Goal: Information Seeking & Learning: Learn about a topic

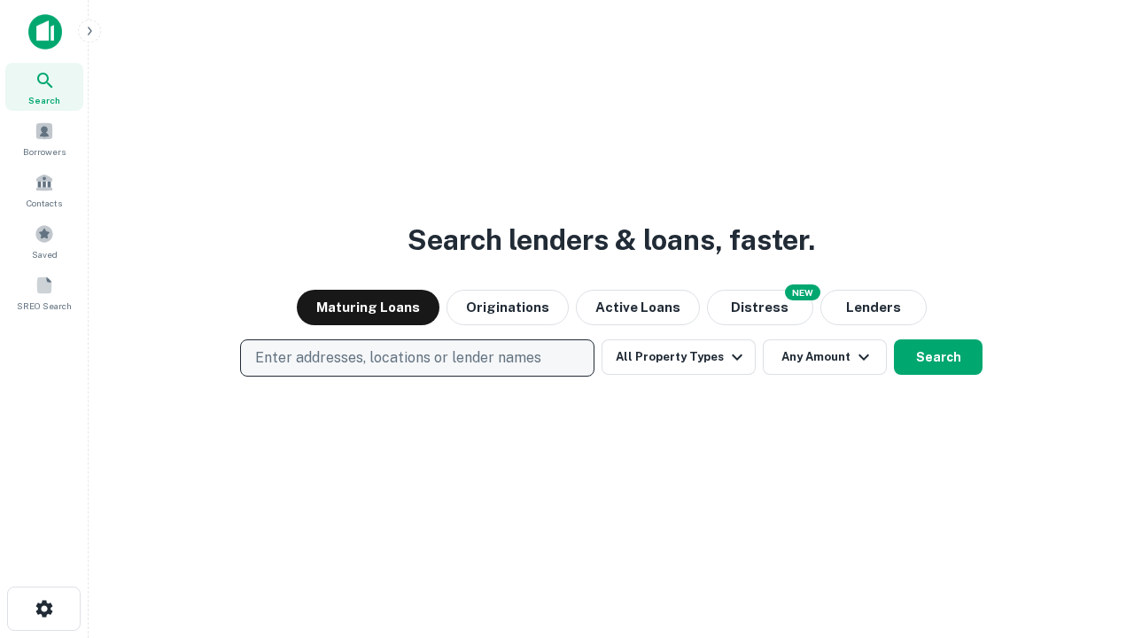
click at [416, 358] on p "Enter addresses, locations or lender names" at bounding box center [398, 357] width 286 height 21
type input "**********"
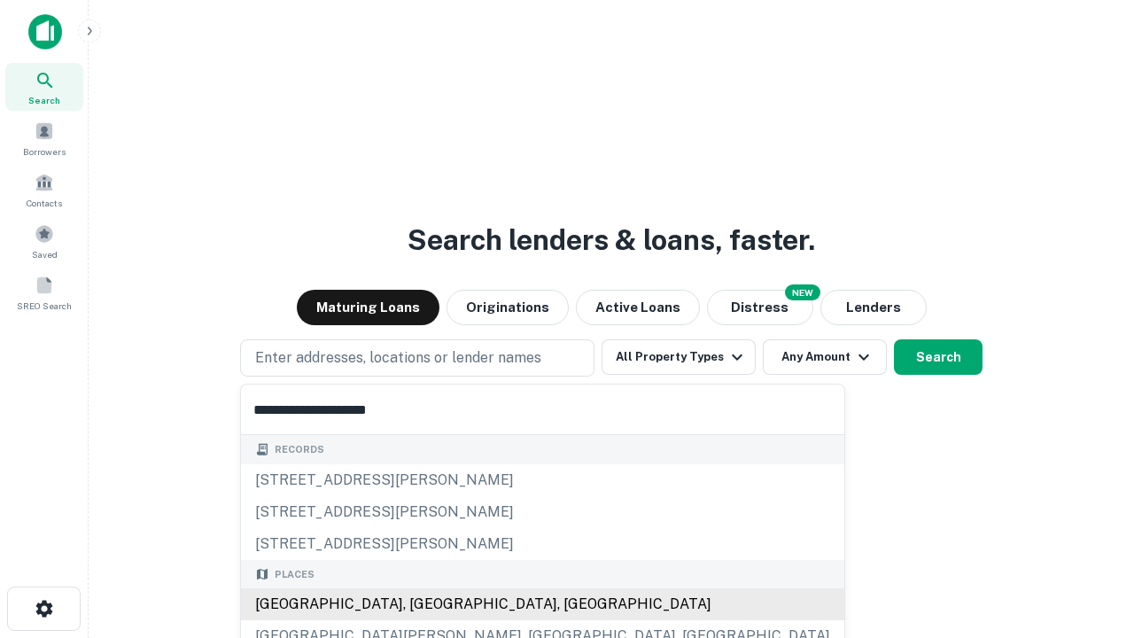
click at [424, 604] on div "[GEOGRAPHIC_DATA], [GEOGRAPHIC_DATA], [GEOGRAPHIC_DATA]" at bounding box center [542, 604] width 603 height 32
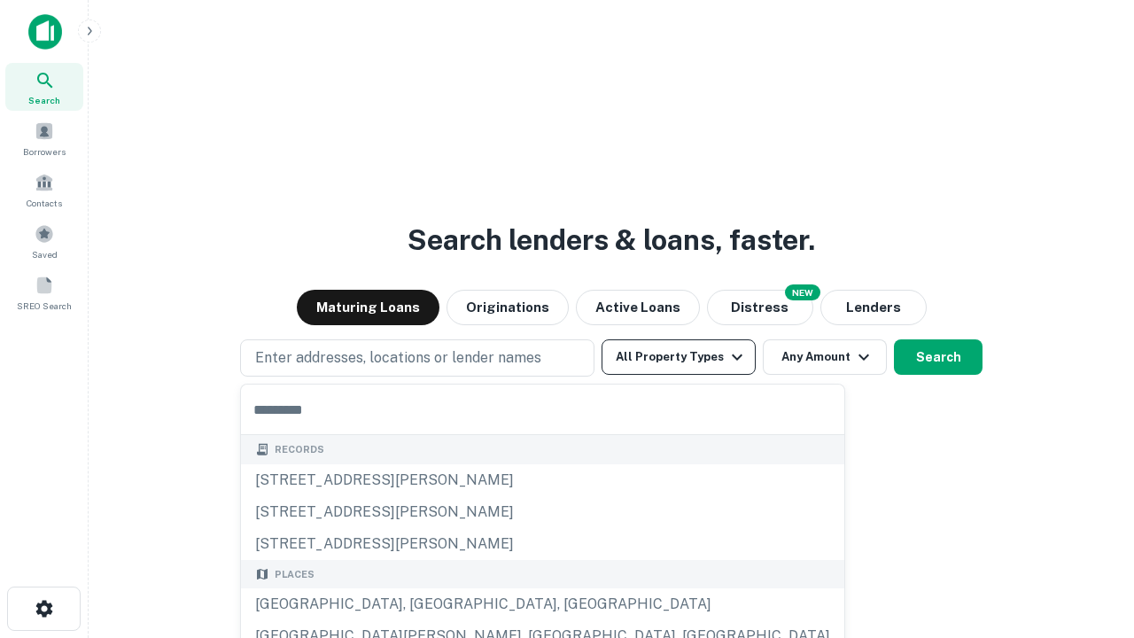
click at [679, 357] on button "All Property Types" at bounding box center [679, 356] width 154 height 35
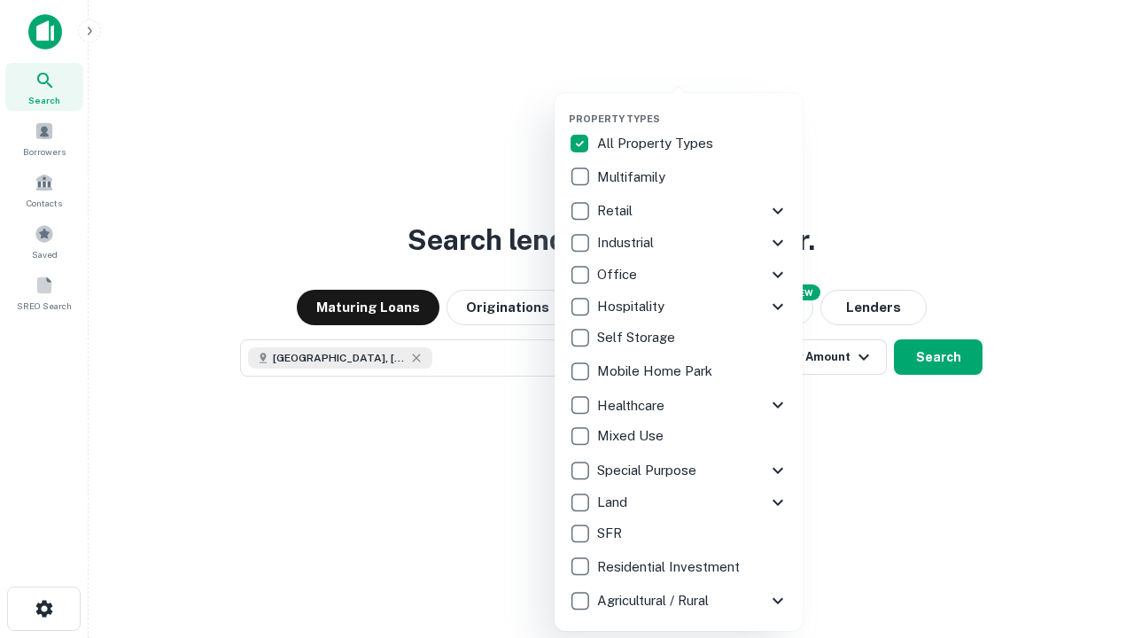
click at [693, 107] on button "button" at bounding box center [693, 107] width 248 height 1
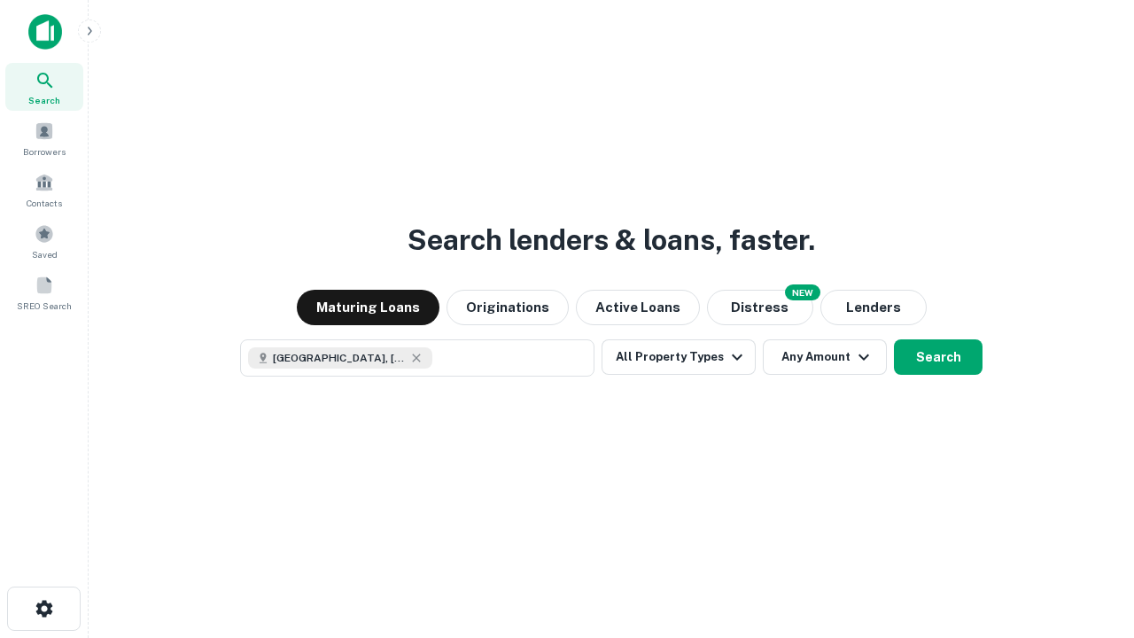
scroll to position [28, 0]
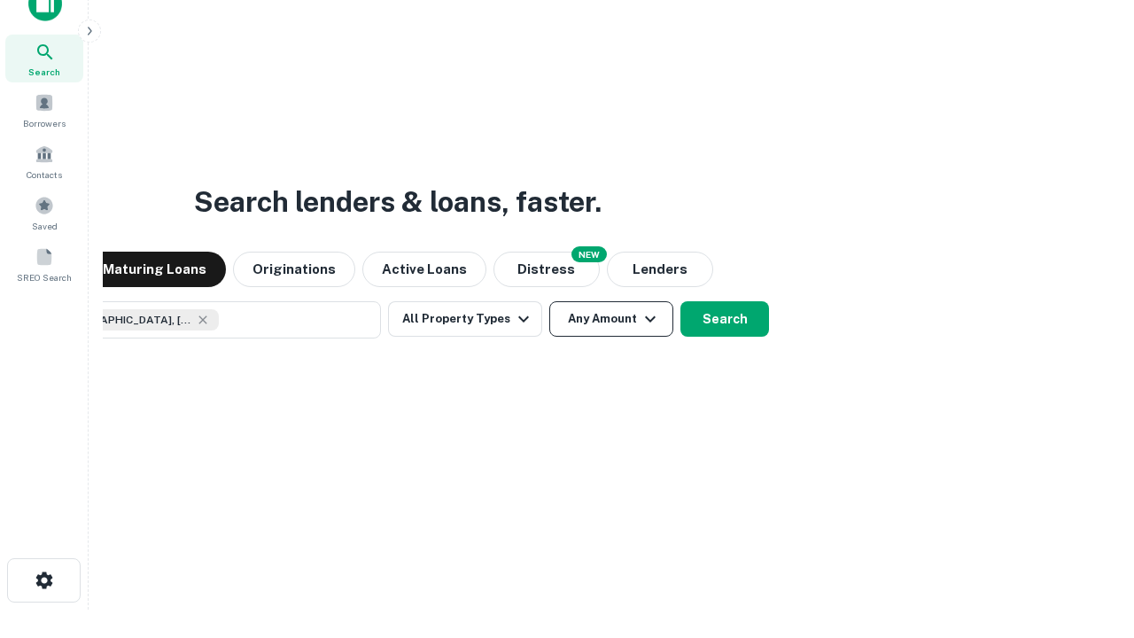
click at [549, 301] on button "Any Amount" at bounding box center [611, 318] width 124 height 35
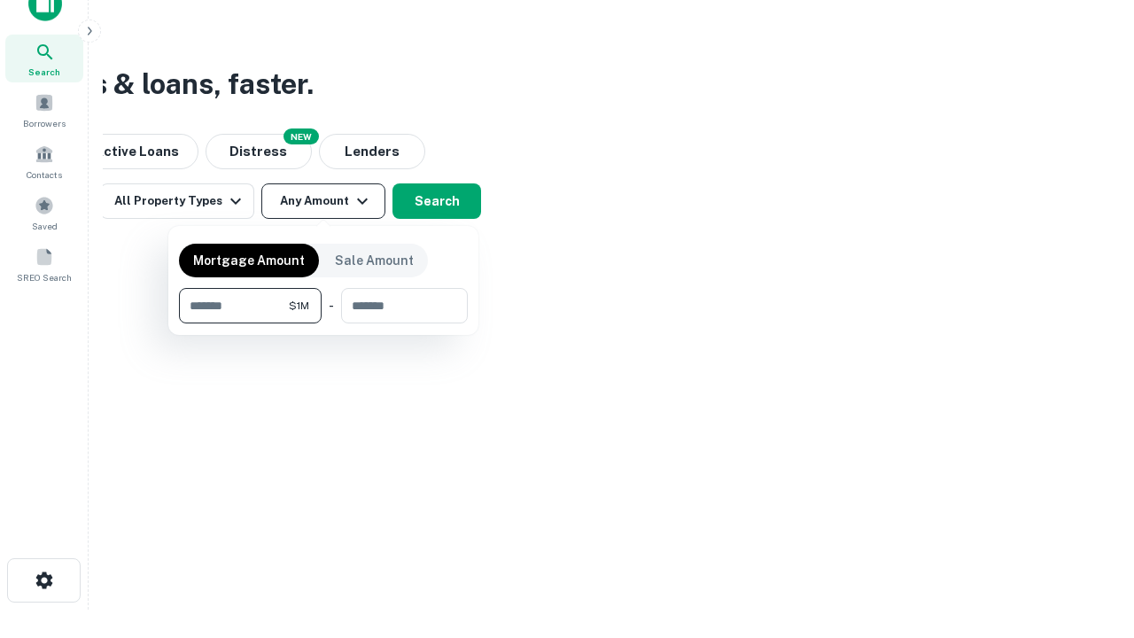
type input "*******"
click at [323, 323] on button "button" at bounding box center [323, 323] width 289 height 1
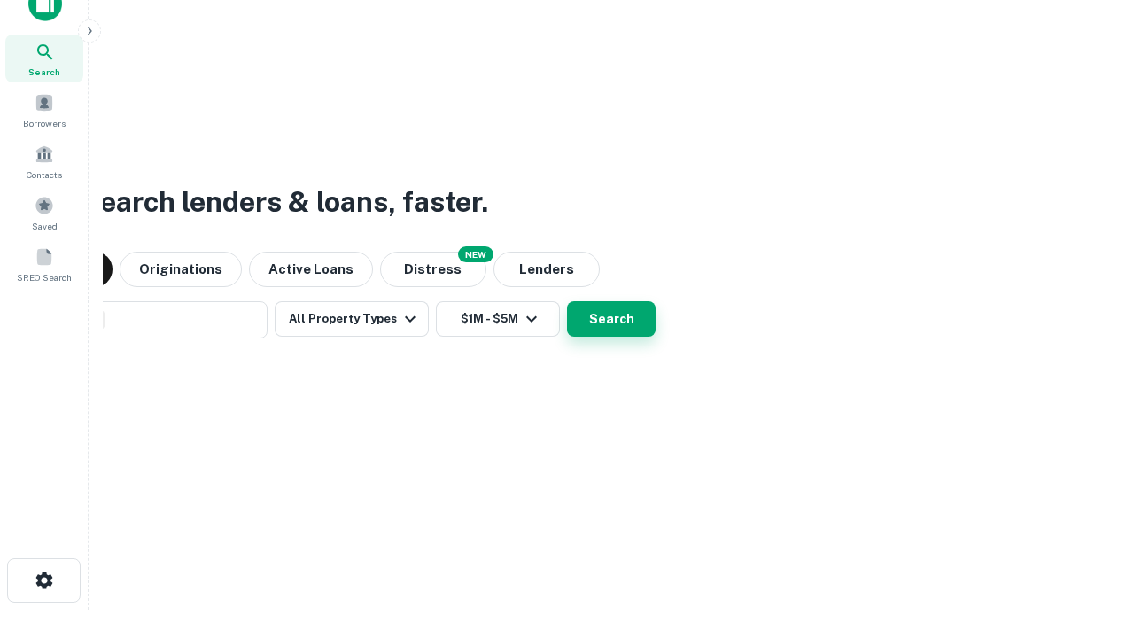
click at [567, 301] on button "Search" at bounding box center [611, 318] width 89 height 35
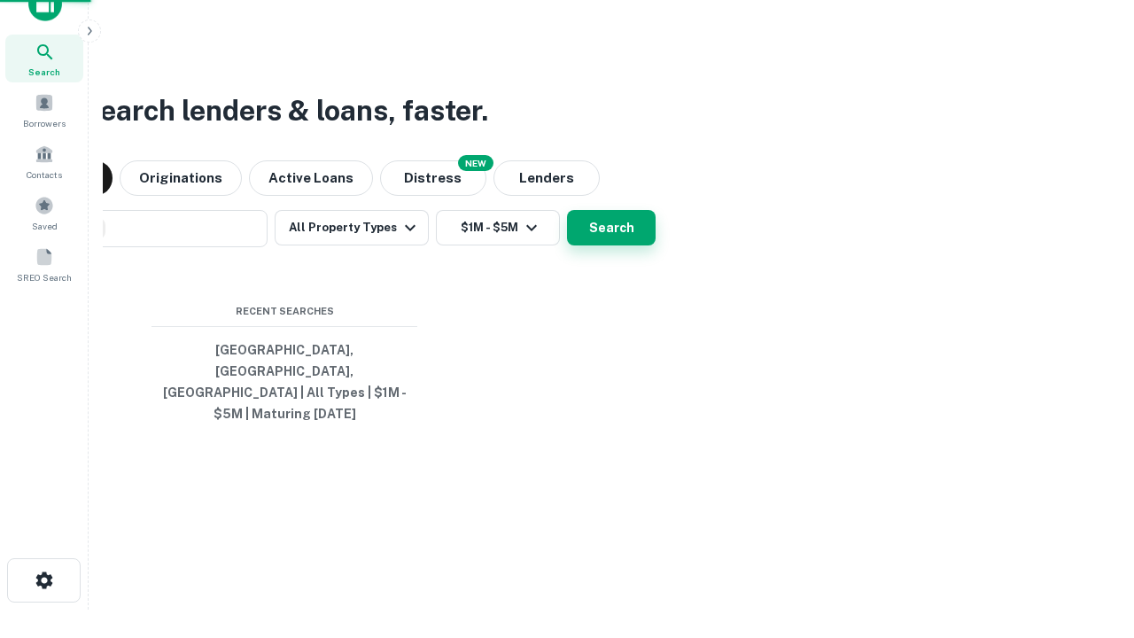
scroll to position [58, 502]
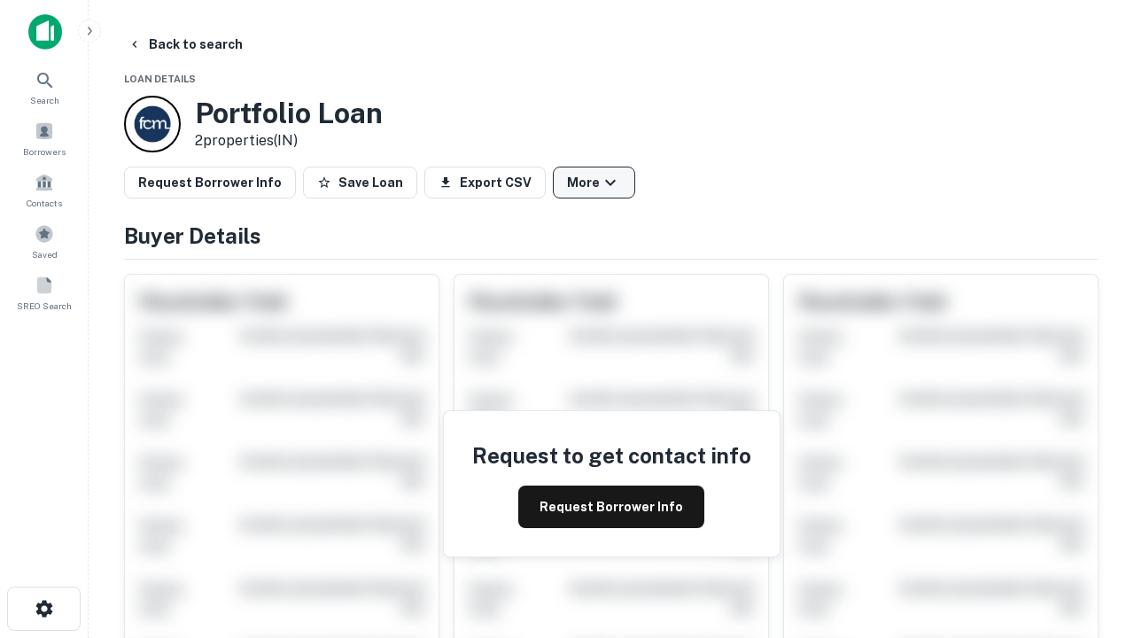
click at [594, 183] on button "More" at bounding box center [594, 183] width 82 height 32
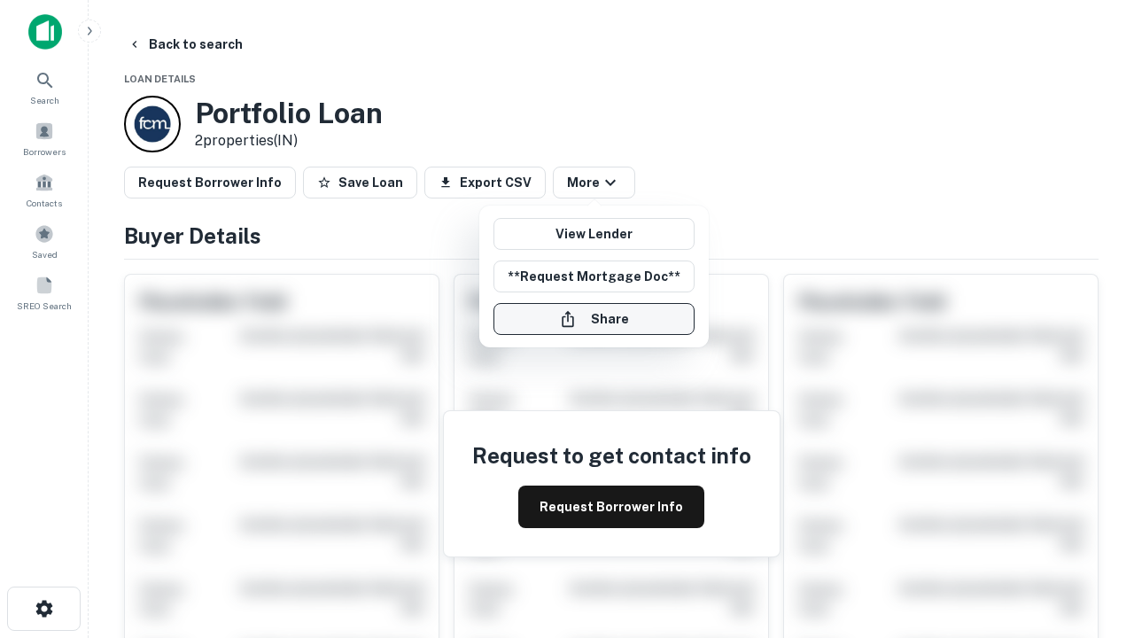
click at [594, 319] on button "Share" at bounding box center [594, 319] width 201 height 32
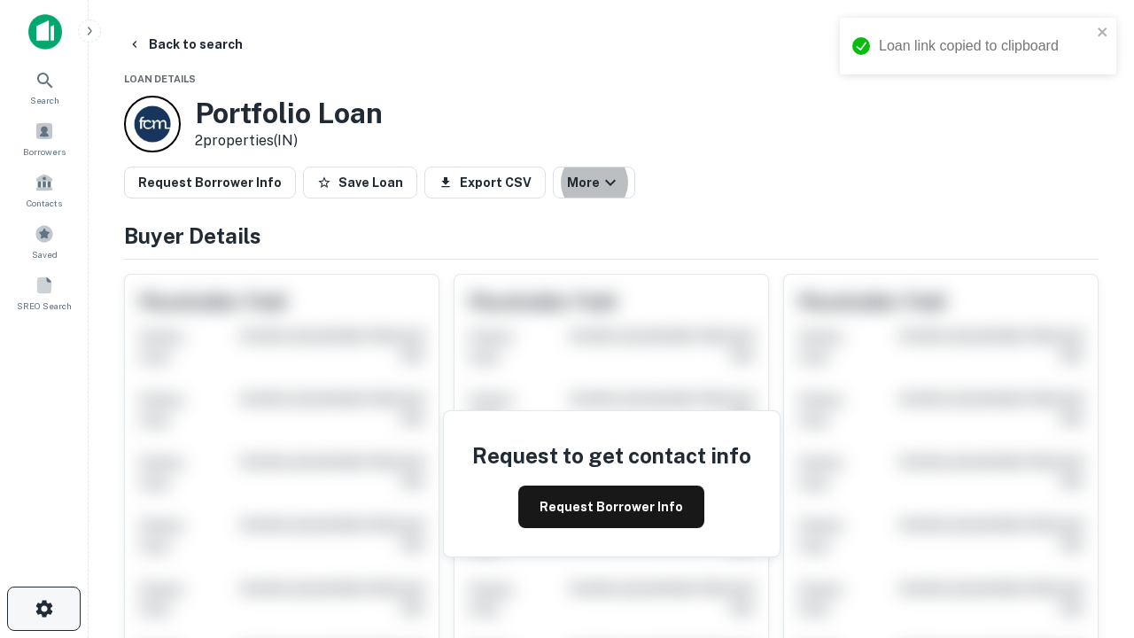
click at [43, 609] on icon "button" at bounding box center [44, 608] width 21 height 21
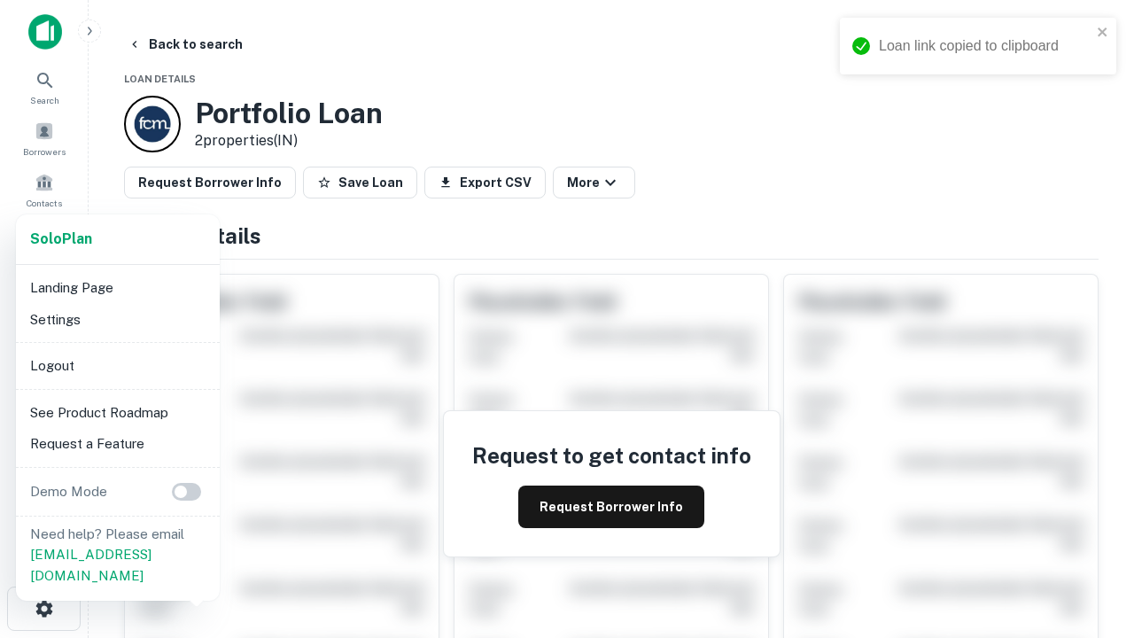
click at [117, 365] on li "Logout" at bounding box center [118, 366] width 190 height 32
